Goal: Navigation & Orientation: Find specific page/section

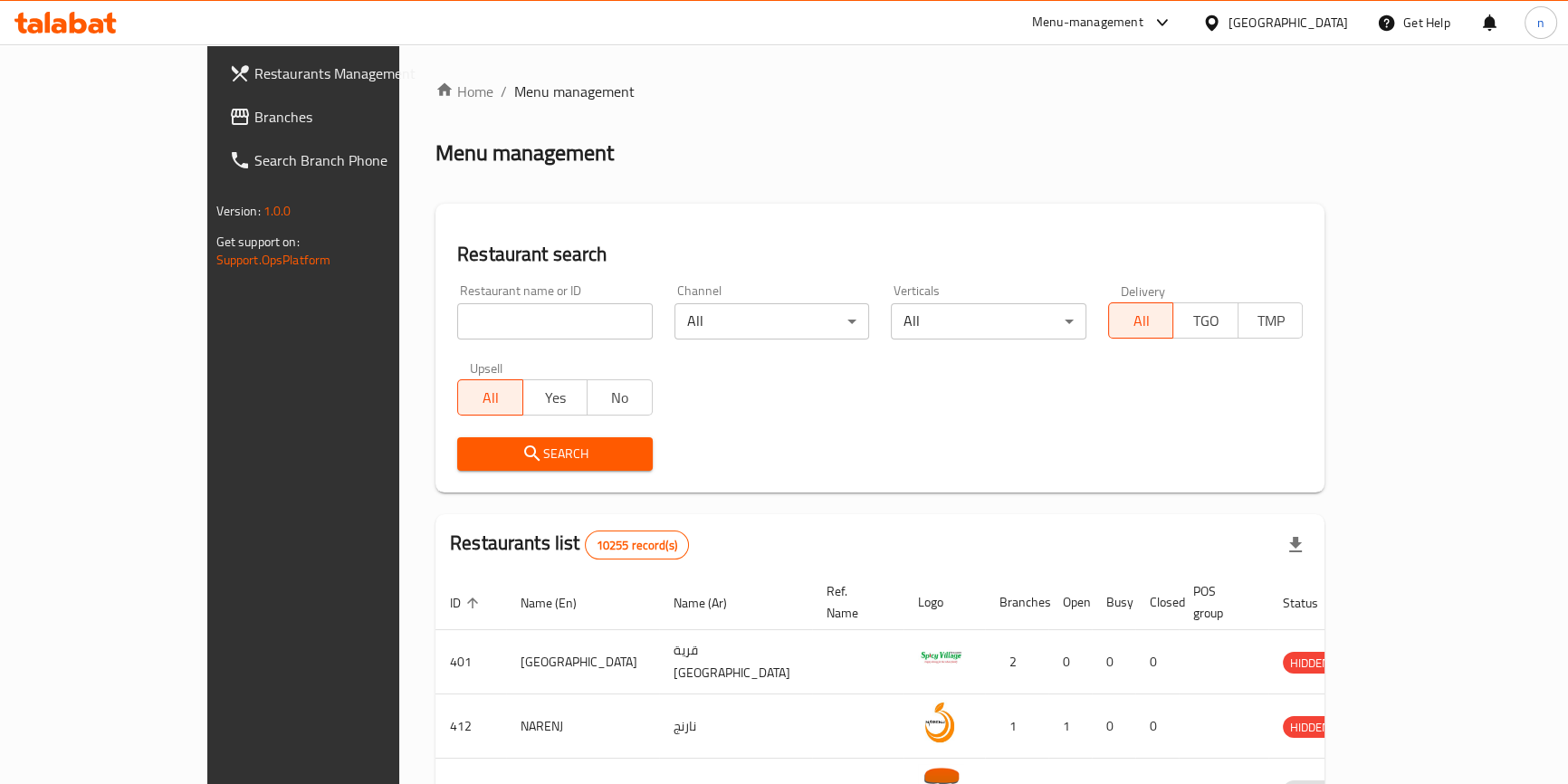
click at [1325, 32] on div "[GEOGRAPHIC_DATA]" at bounding box center [1287, 23] width 119 height 20
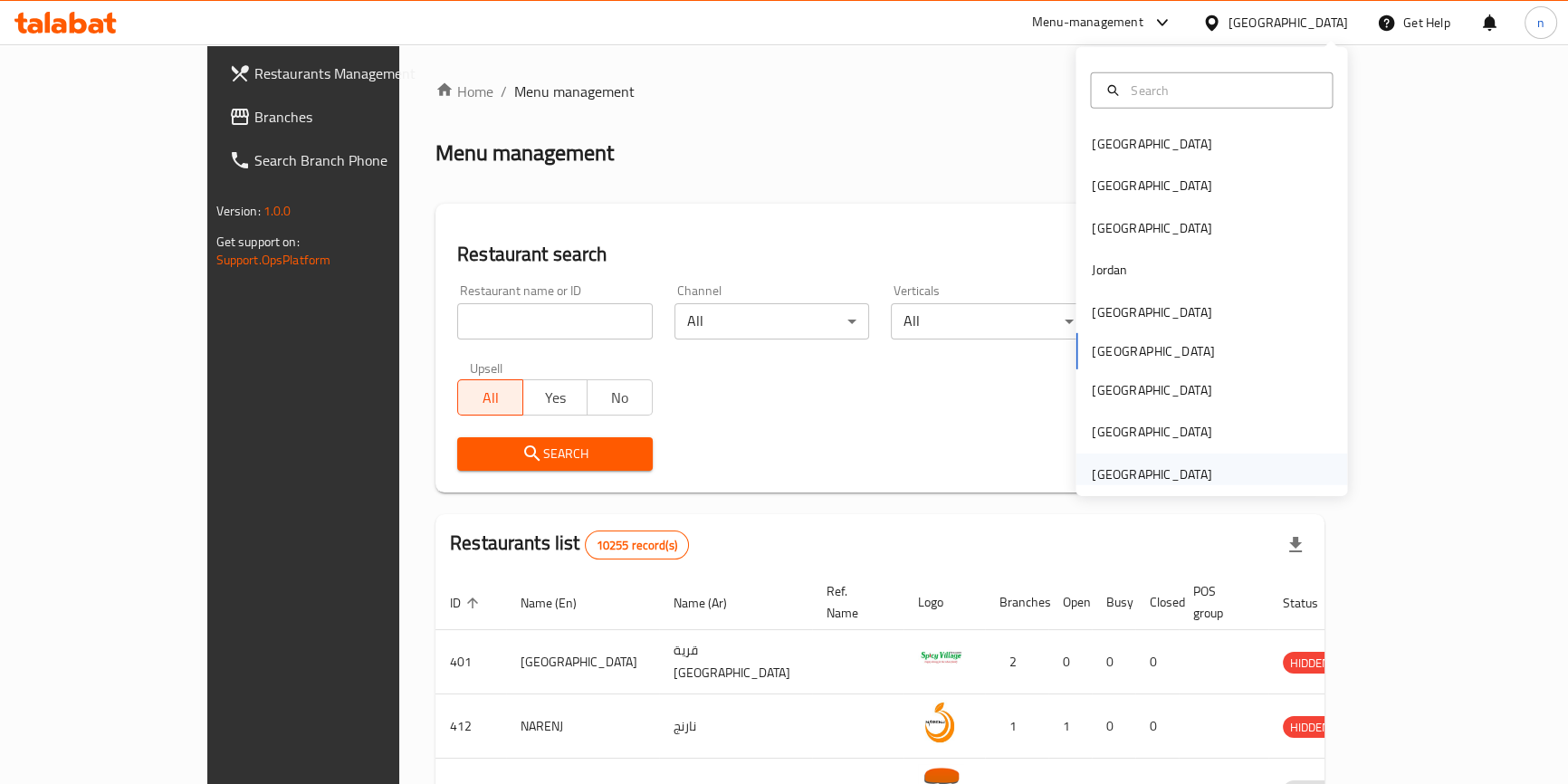
click at [1185, 465] on div "[GEOGRAPHIC_DATA]" at bounding box center [1151, 475] width 119 height 20
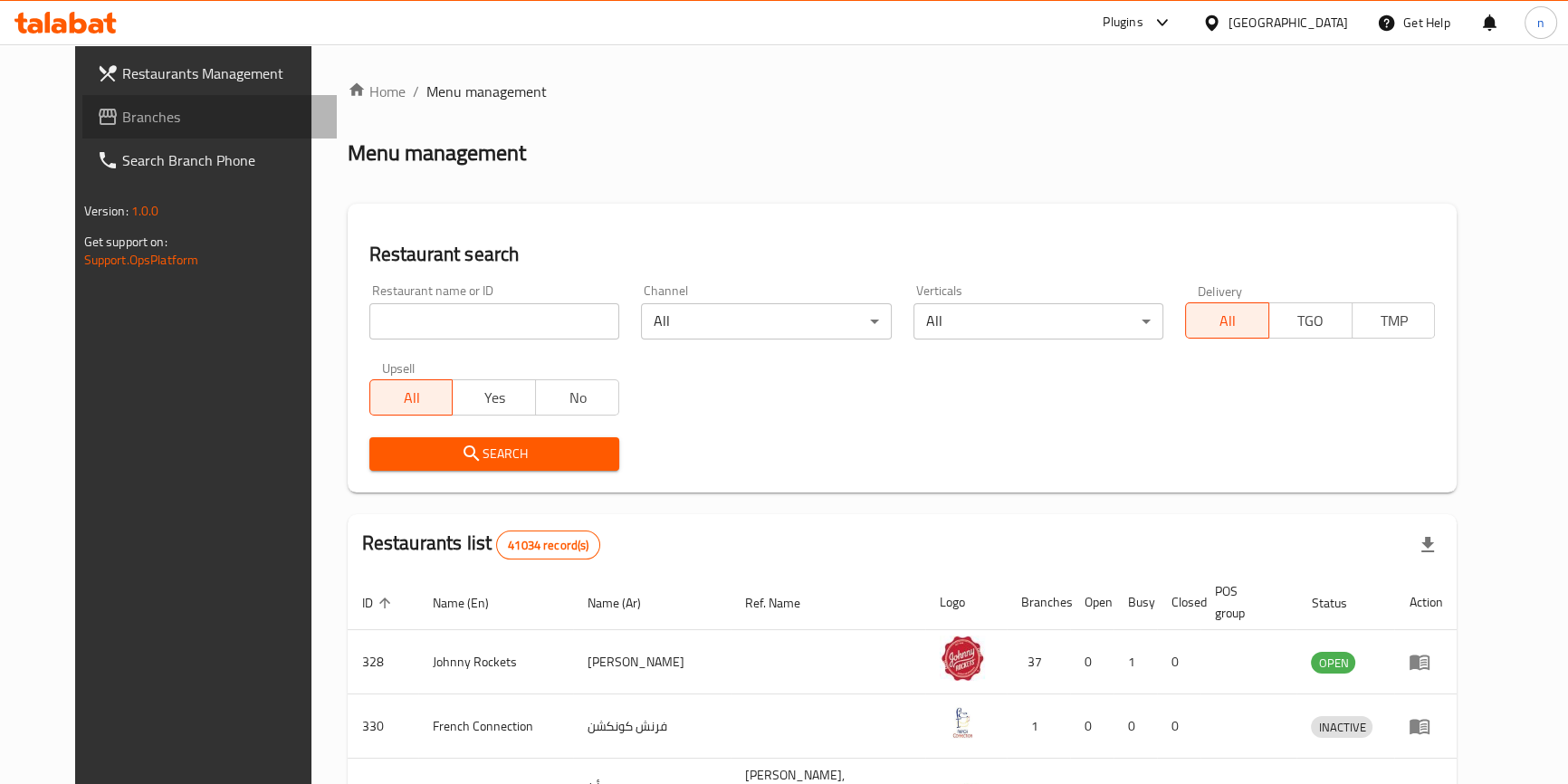
click at [131, 110] on span "Branches" at bounding box center [222, 117] width 200 height 22
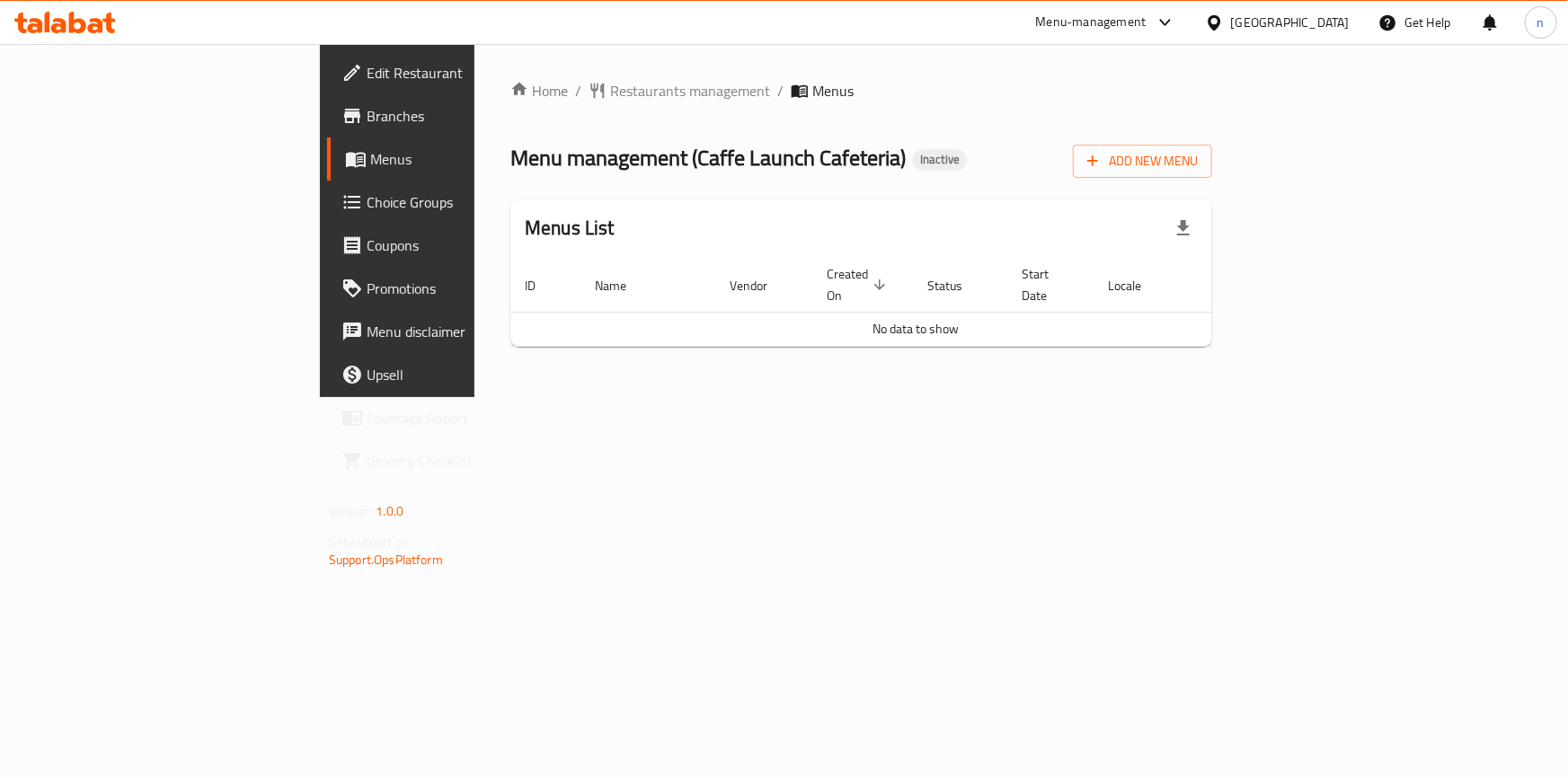
click at [643, 397] on div "Home / Restaurants management / Menus Menu management ( Caffe Launch Cafeteria …" at bounding box center [861, 221] width 774 height 353
click at [366, 119] on span "Branches" at bounding box center [467, 116] width 201 height 22
click at [1044, 397] on div "Home / Restaurants management / Menus Menu management ( Caffe Launch Cafeteria …" at bounding box center [861, 221] width 774 height 353
click at [846, 397] on div "Home / Restaurants management / Menus Menu management ( Caffe Launch Cafeteria …" at bounding box center [861, 221] width 774 height 353
click at [1060, 263] on span "Start Date" at bounding box center [1048, 285] width 51 height 43
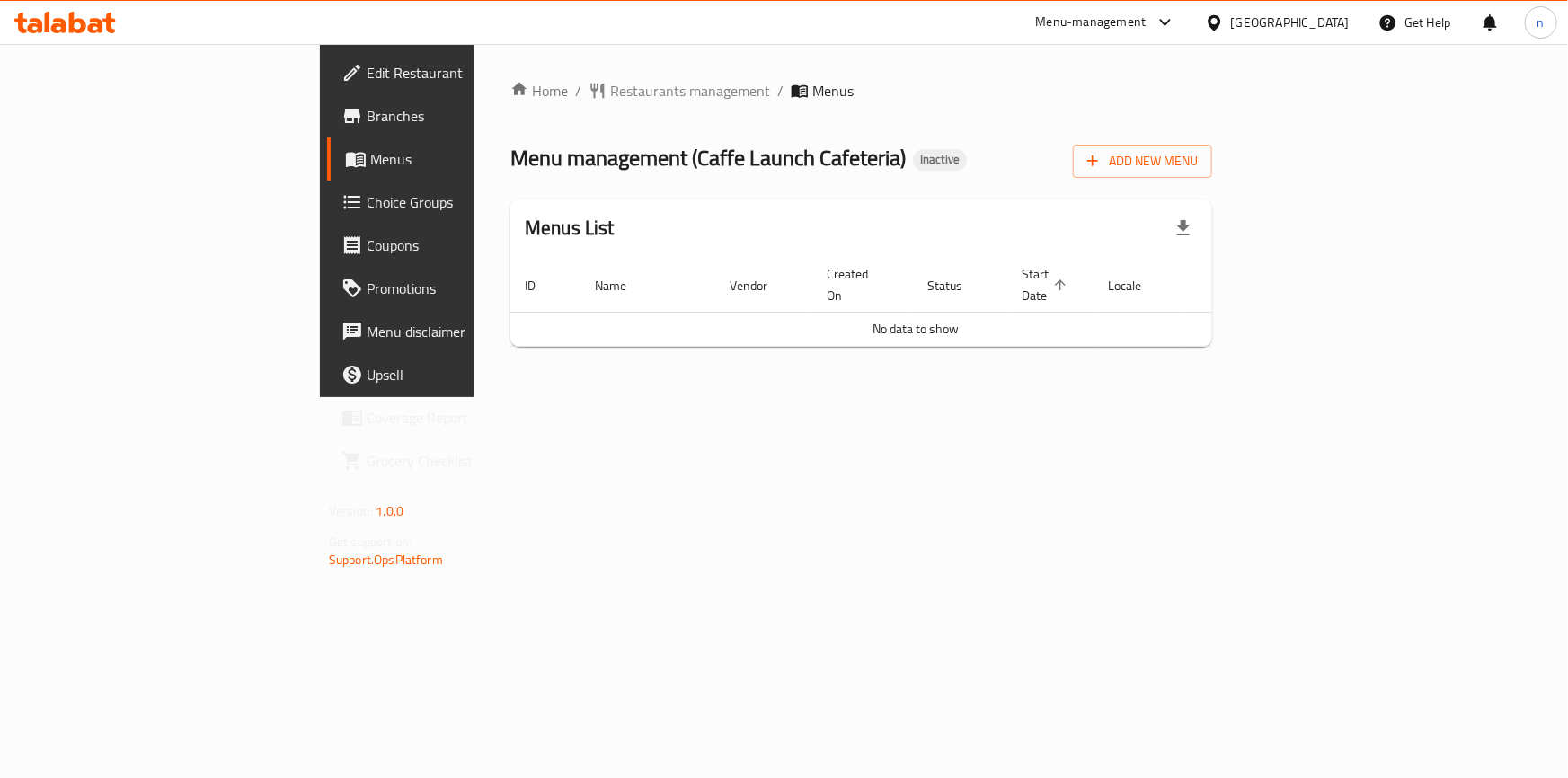
click at [1060, 263] on span "Start Date sorted ascending" at bounding box center [1048, 285] width 51 height 43
click at [1060, 263] on span "Start Date sorted descending" at bounding box center [1048, 285] width 51 height 43
click at [1118, 397] on div "Home / Restaurants management / Menus Menu management ( Caffe Launch Cafeteria …" at bounding box center [861, 221] width 774 height 353
click at [611, 90] on span "Restaurants management" at bounding box center [690, 90] width 160 height 22
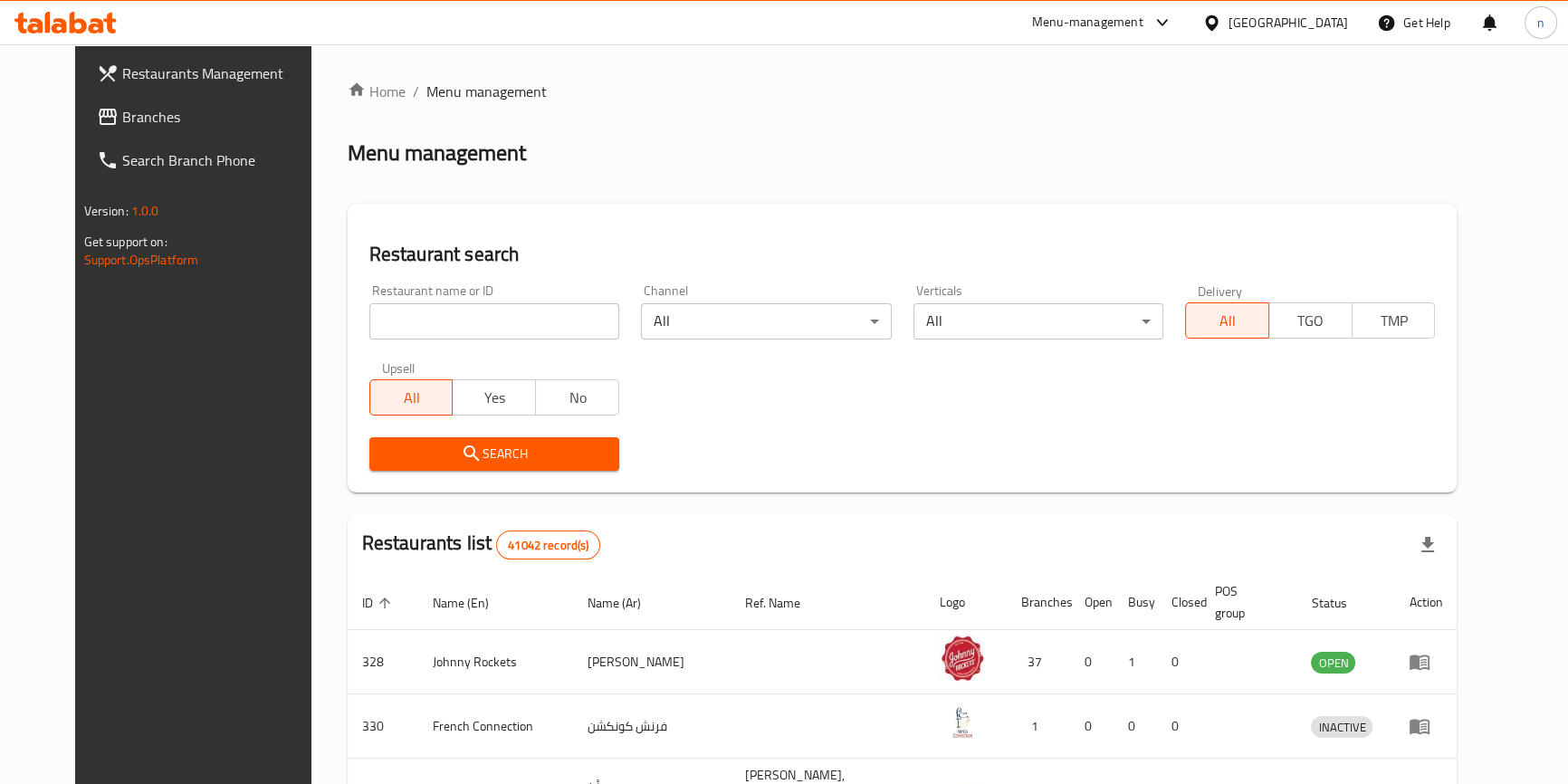
click at [122, 119] on span "Branches" at bounding box center [222, 117] width 200 height 22
